Goal: Transaction & Acquisition: Purchase product/service

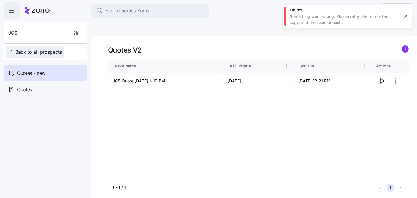
click at [50, 54] on span "Back to all prospects" at bounding box center [35, 51] width 54 height 7
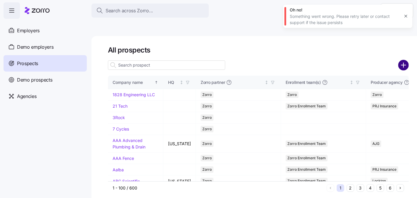
click at [405, 60] on circle "add icon" at bounding box center [404, 65] width 10 height 10
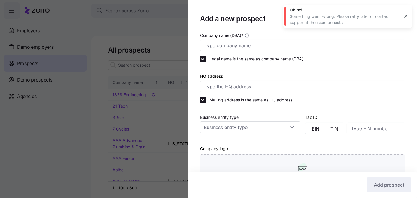
click at [249, 38] on div "Company name (DBA) *" at bounding box center [302, 42] width 205 height 20
click at [249, 40] on input "Company name (DBA) *" at bounding box center [302, 46] width 205 height 12
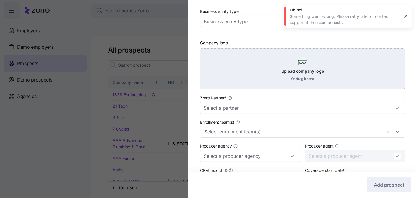
scroll to position [118, 0]
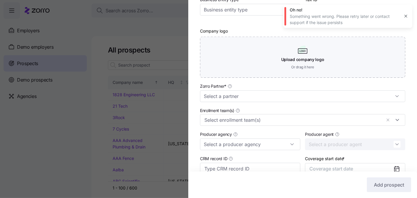
type input "Neo Lab"
click at [265, 104] on div "Enrollment team(s)" at bounding box center [303, 116] width 210 height 24
click at [264, 100] on input "Zorro Partner *" at bounding box center [302, 96] width 205 height 12
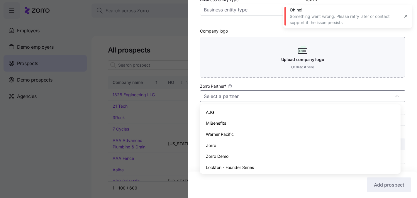
click at [234, 143] on div "Zorro" at bounding box center [300, 145] width 196 height 11
type input "Zorro"
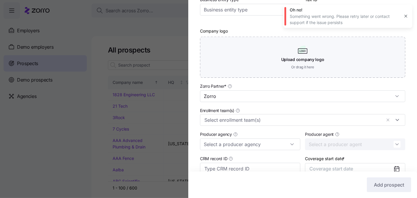
scroll to position [171, 0]
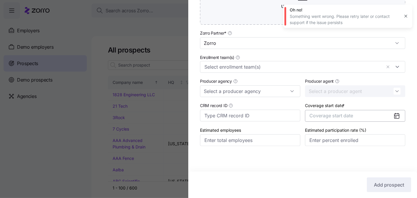
click at [338, 114] on span "Coverage start date" at bounding box center [331, 116] width 44 height 6
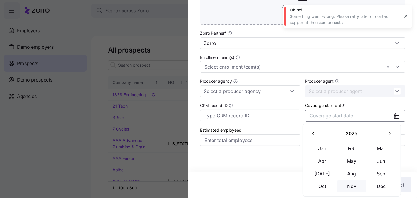
click at [348, 186] on button "Nov" at bounding box center [351, 186] width 29 height 12
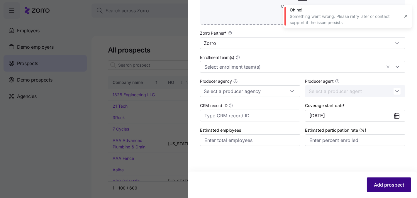
click at [376, 180] on button "Add prospect" at bounding box center [389, 184] width 44 height 15
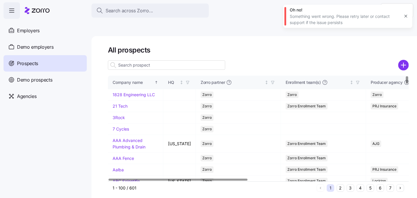
click at [408, 14] on icon "button" at bounding box center [406, 16] width 5 height 5
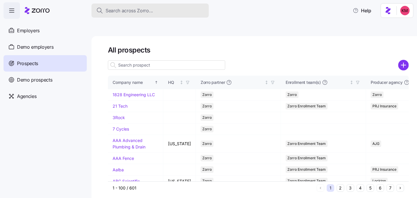
click at [121, 13] on span "Search across Zorro..." at bounding box center [130, 10] width 48 height 7
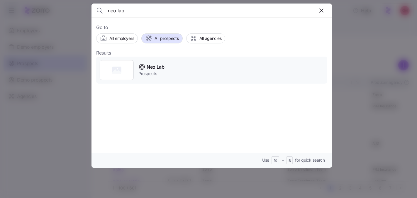
type input "neo lab"
click at [157, 71] on span "Prospects" at bounding box center [151, 74] width 26 height 6
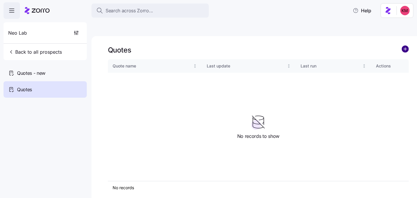
click at [404, 46] on circle "add icon" at bounding box center [405, 49] width 6 height 6
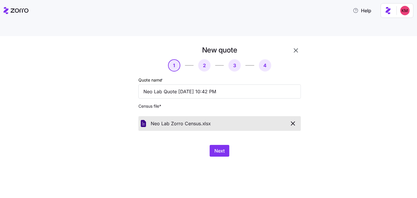
click at [273, 149] on div "New quote 1 2 3 4 Quote name * Neo Lab Quote [DATE] 10:42 PM Census file * Neo …" at bounding box center [212, 104] width 205 height 118
click at [211, 145] on button "Next" at bounding box center [220, 151] width 20 height 12
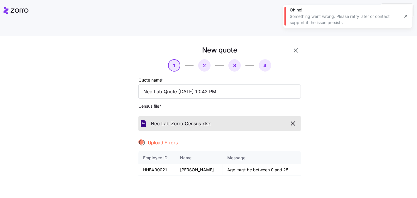
click at [369, 104] on div "New quote 1 2 3 4 Quote name * Neo Lab Quote [DATE] 10:42 PM Census file * Neo …" at bounding box center [212, 158] width 392 height 226
click at [294, 118] on button "button" at bounding box center [293, 123] width 11 height 10
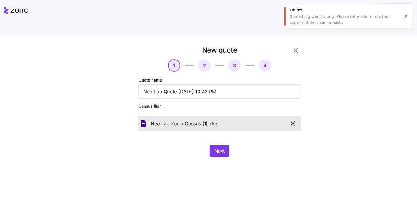
click at [247, 152] on div "New quote 1 2 3 4 Quote name * Neo Lab Quote [DATE] 10:42 PM Census file * Neo …" at bounding box center [208, 124] width 417 height 176
click at [217, 147] on span "Next" at bounding box center [219, 150] width 10 height 7
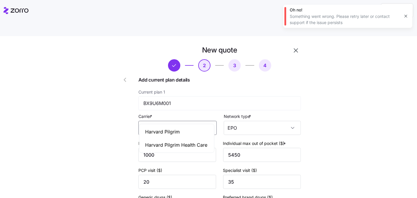
click at [163, 121] on input "Harvard Pilgrim" at bounding box center [177, 128] width 78 height 14
click at [172, 142] on span "Harvard Pilgrim Health Care" at bounding box center [176, 144] width 62 height 7
type input "Harvard Pilgrim Health Care"
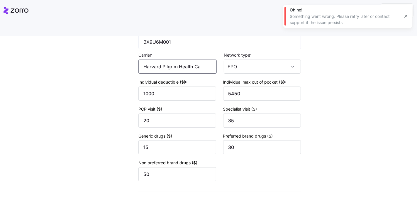
scroll to position [89, 0]
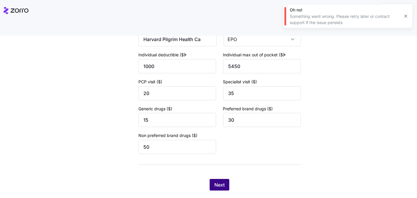
click at [219, 181] on span "Next" at bounding box center [219, 184] width 10 height 7
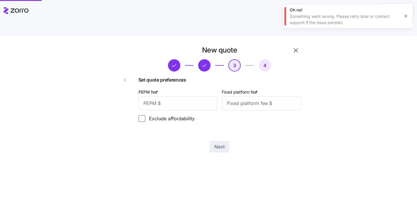
scroll to position [0, 0]
click at [176, 96] on input "PEPM fee *" at bounding box center [177, 103] width 79 height 14
click at [190, 99] on div "Set quote preferences PEPM fee * Fixed platform fee * Exclude affordability PEP…" at bounding box center [219, 106] width 162 height 61
click at [189, 96] on input "PEPM fee *" at bounding box center [177, 103] width 79 height 14
type input "20"
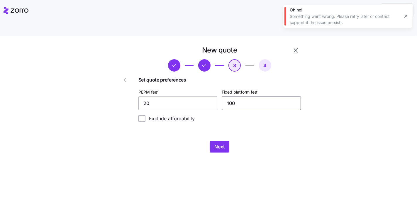
type input "100"
click at [226, 141] on button "Next" at bounding box center [220, 147] width 20 height 12
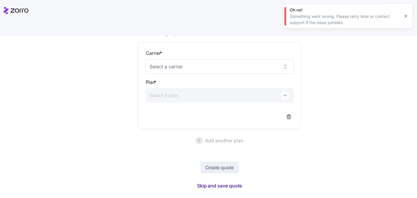
click at [223, 182] on span "Skip and save quote" at bounding box center [219, 185] width 45 height 7
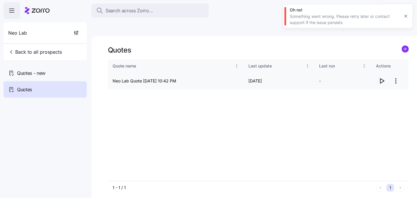
click at [381, 77] on icon "button" at bounding box center [381, 80] width 7 height 7
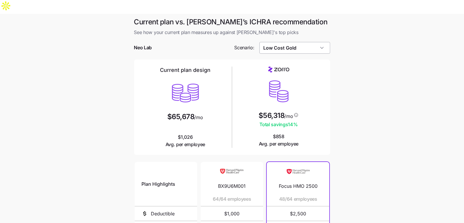
click at [278, 42] on input "Low Cost Gold" at bounding box center [294, 48] width 71 height 12
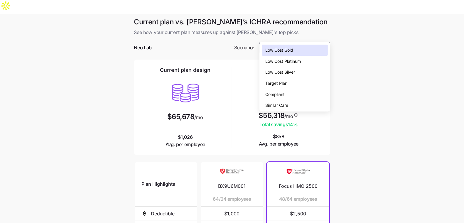
click at [290, 81] on div "Target Plan" at bounding box center [295, 83] width 66 height 11
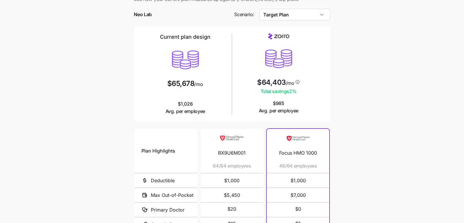
scroll to position [97, 0]
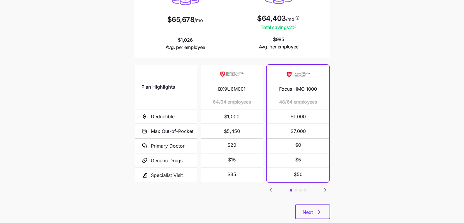
click at [325, 187] on icon "Go to next slide" at bounding box center [325, 190] width 7 height 7
click at [325, 188] on icon "Go to next slide" at bounding box center [325, 190] width 2 height 4
click at [273, 187] on icon "Go to previous slide" at bounding box center [270, 190] width 7 height 7
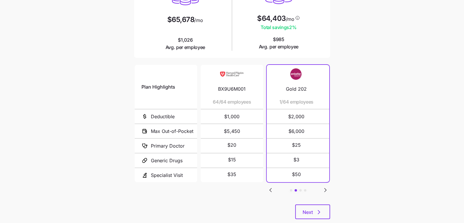
click at [273, 187] on icon "Go to previous slide" at bounding box center [270, 190] width 7 height 7
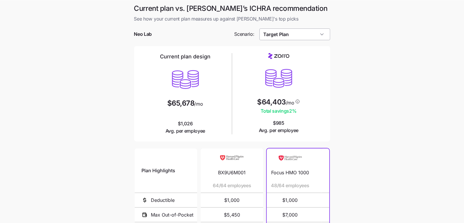
scroll to position [0, 0]
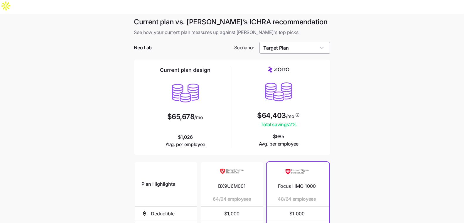
click at [305, 42] on input "Target Plan" at bounding box center [294, 48] width 71 height 12
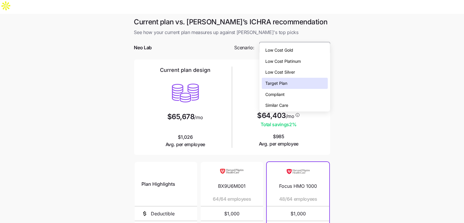
click at [287, 105] on span "Similar Care" at bounding box center [276, 105] width 23 height 6
type input "Similar Care"
